Goal: Check status: Check status

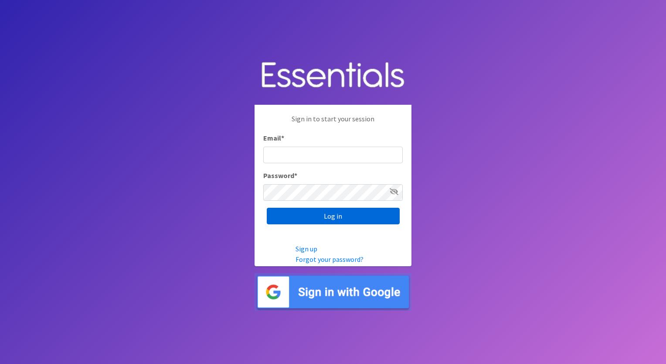
type input "execdir@periodproject.org"
click at [333, 217] on input "Log in" at bounding box center [333, 216] width 133 height 17
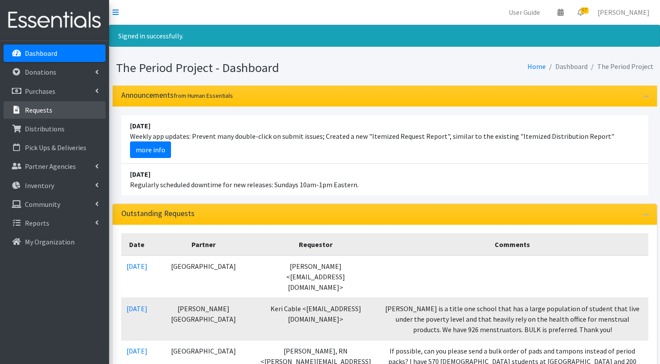
click at [43, 106] on p "Requests" at bounding box center [38, 109] width 27 height 9
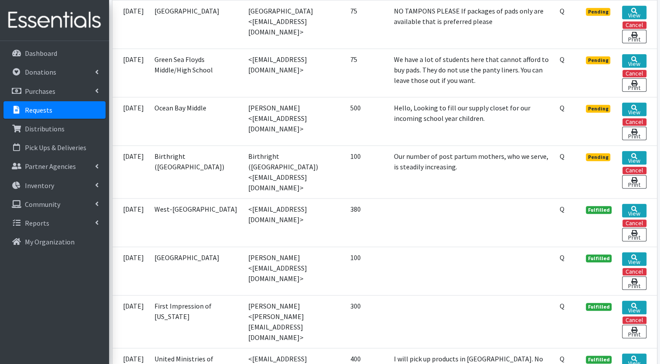
scroll to position [820, 0]
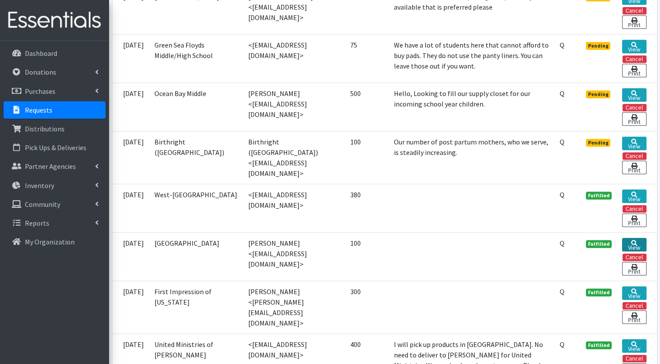
click at [634, 238] on link "View" at bounding box center [634, 245] width 24 height 14
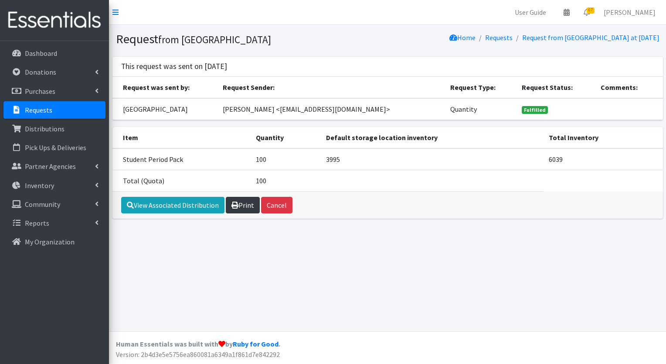
click at [245, 213] on link "Print" at bounding box center [243, 205] width 34 height 17
click at [175, 213] on link "View Associated Distribution" at bounding box center [172, 205] width 103 height 17
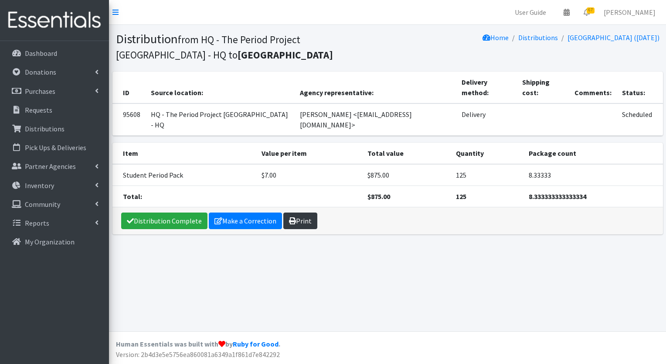
click at [296, 212] on link "Print" at bounding box center [300, 220] width 34 height 17
click at [49, 108] on p "Requests" at bounding box center [38, 109] width 27 height 9
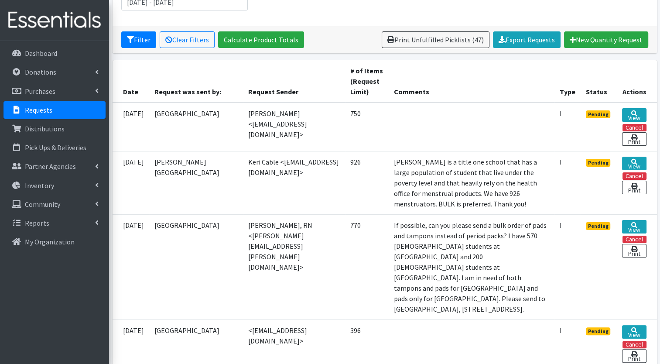
scroll to position [146, 0]
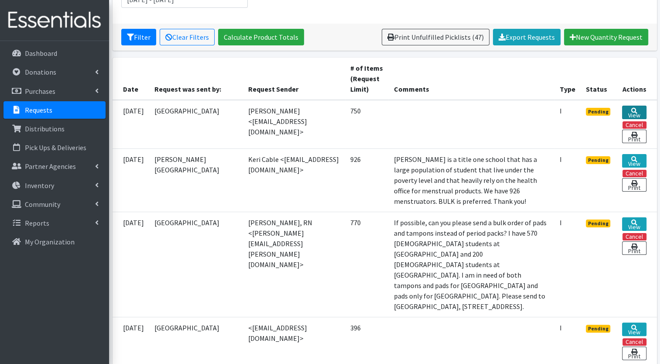
click at [636, 112] on link "View" at bounding box center [634, 112] width 24 height 14
